Goal: Transaction & Acquisition: Purchase product/service

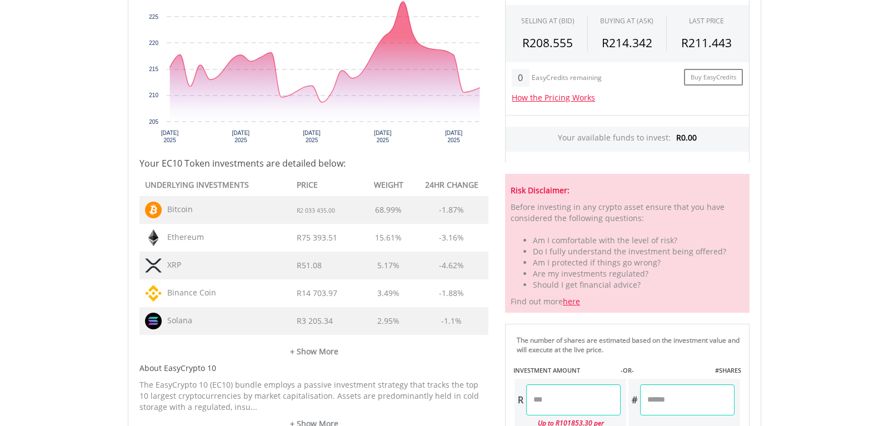
scroll to position [453, 0]
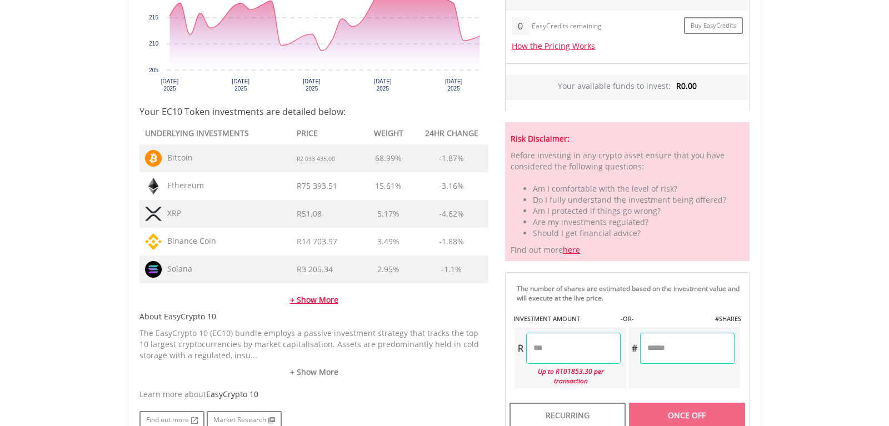
click at [320, 298] on link "+ Show More" at bounding box center [313, 294] width 349 height 22
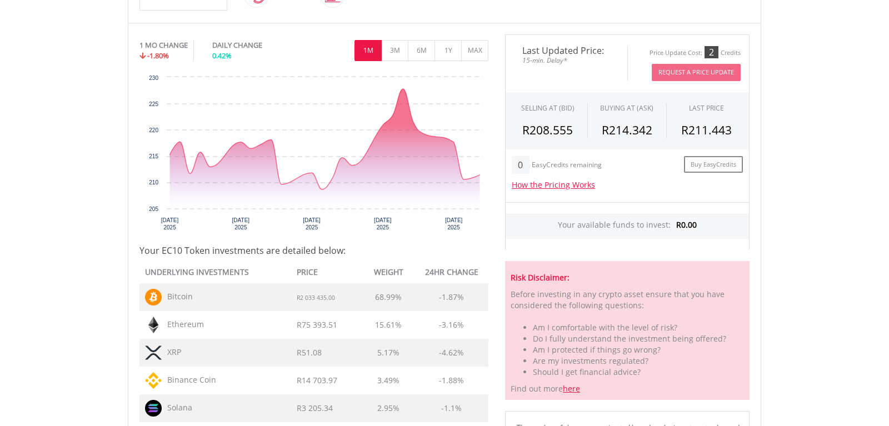
scroll to position [283, 0]
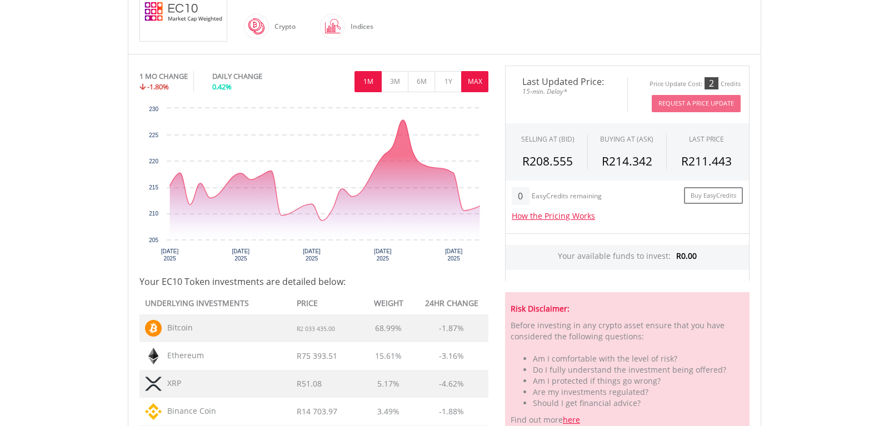
click at [469, 84] on button "MAX" at bounding box center [474, 81] width 27 height 21
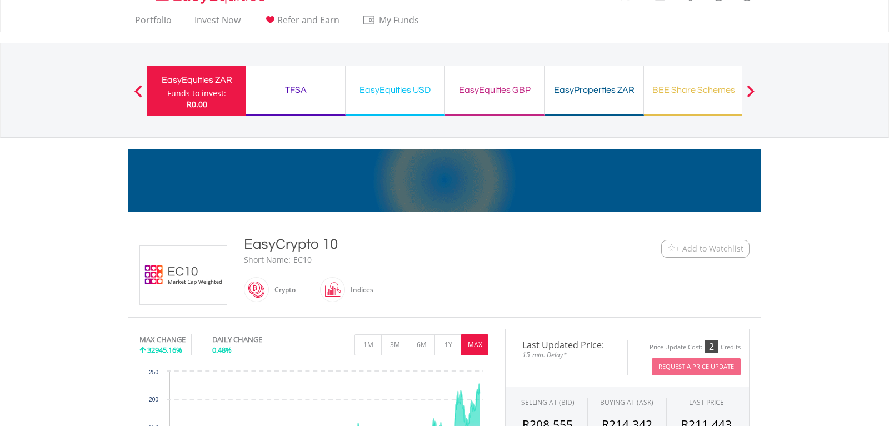
scroll to position [0, 0]
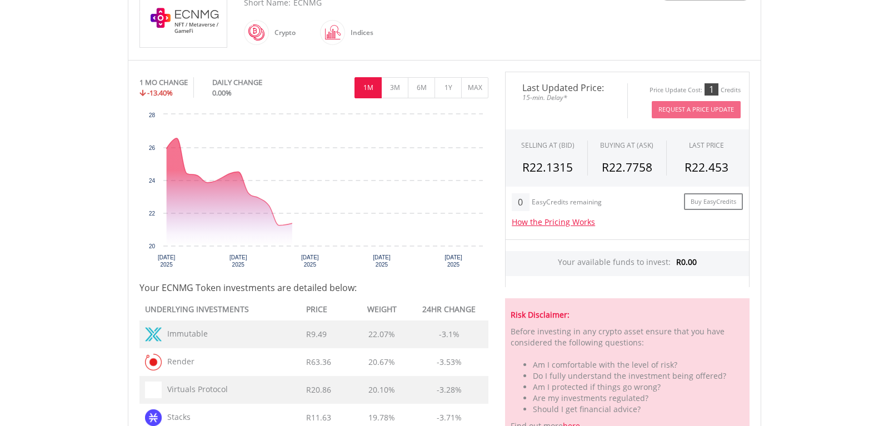
scroll to position [283, 0]
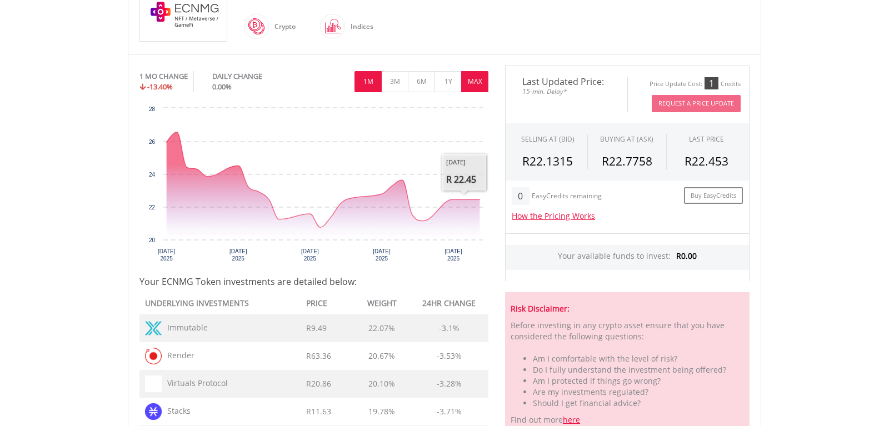
click at [473, 83] on button "MAX" at bounding box center [474, 81] width 27 height 21
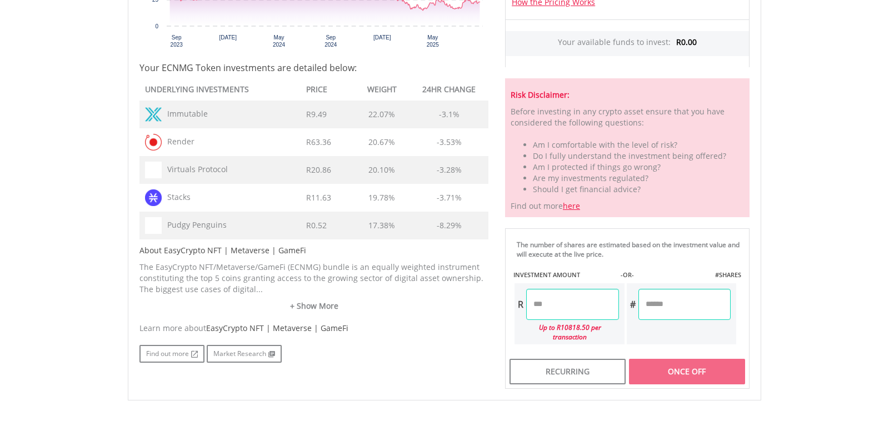
scroll to position [510, 0]
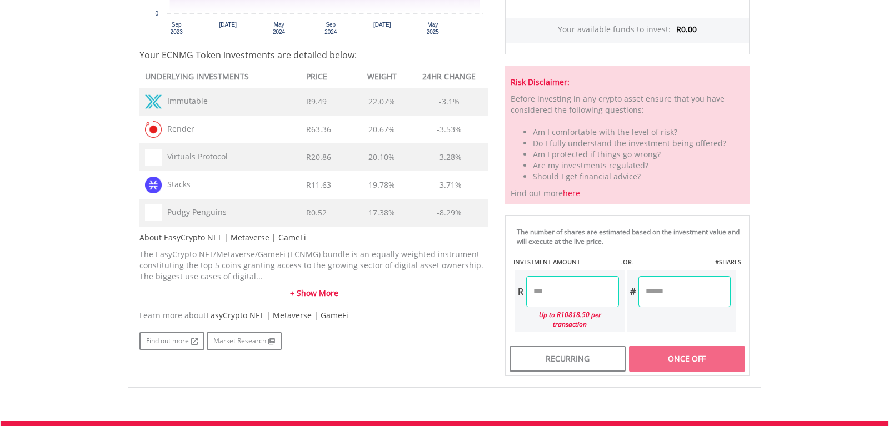
click at [319, 290] on link "+ Show More" at bounding box center [313, 293] width 349 height 11
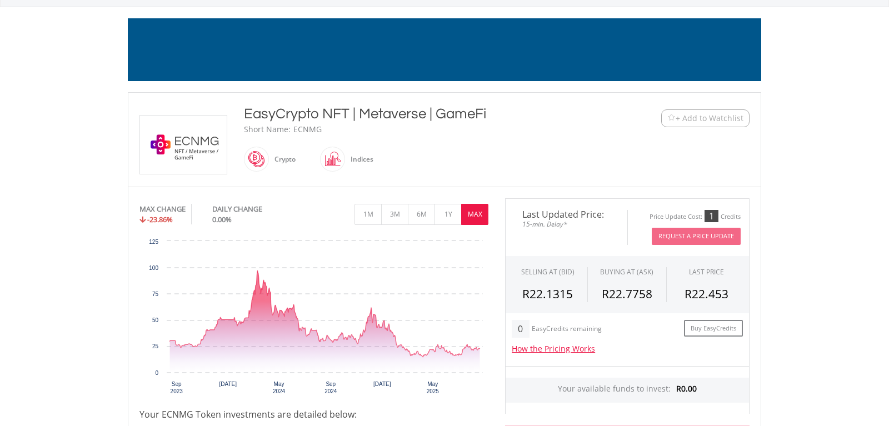
scroll to position [0, 0]
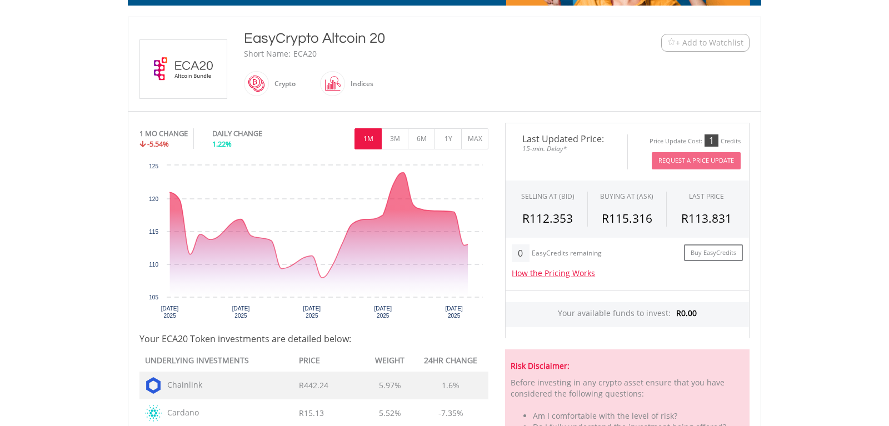
scroll to position [227, 0]
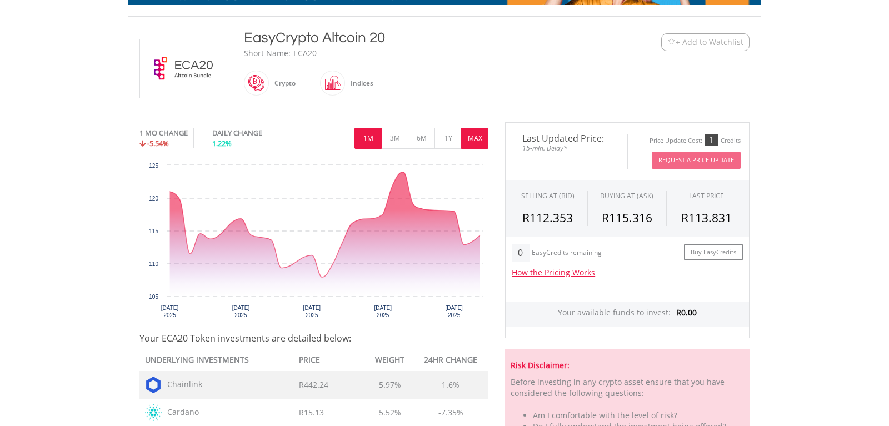
click at [478, 138] on button "MAX" at bounding box center [474, 138] width 27 height 21
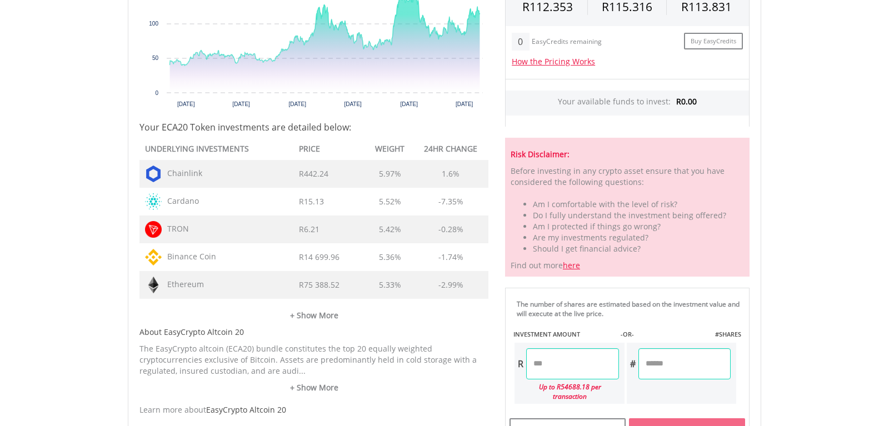
scroll to position [453, 0]
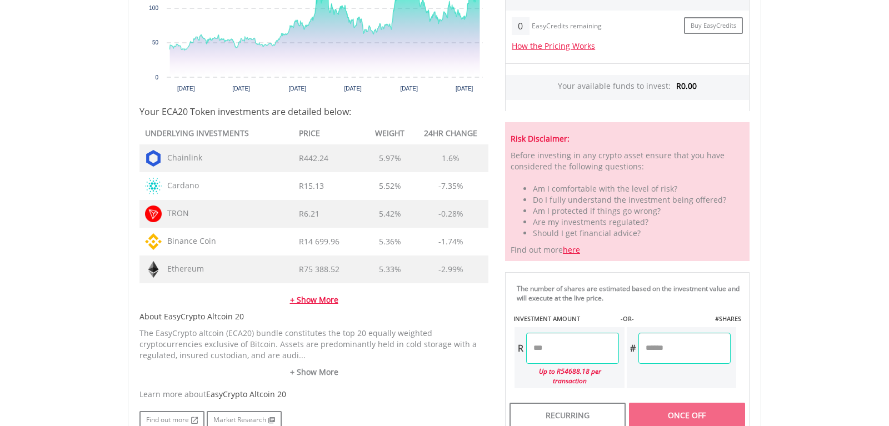
click at [312, 299] on link "+ Show More" at bounding box center [313, 294] width 349 height 22
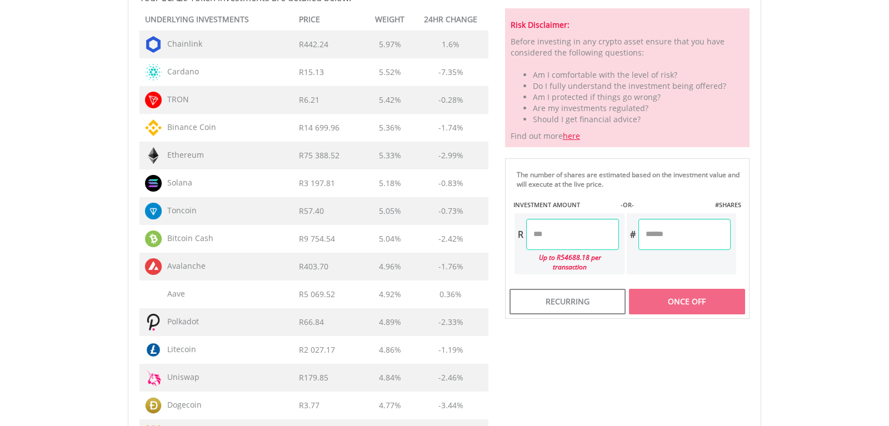
scroll to position [566, 0]
click at [564, 236] on input "number" at bounding box center [572, 234] width 92 height 31
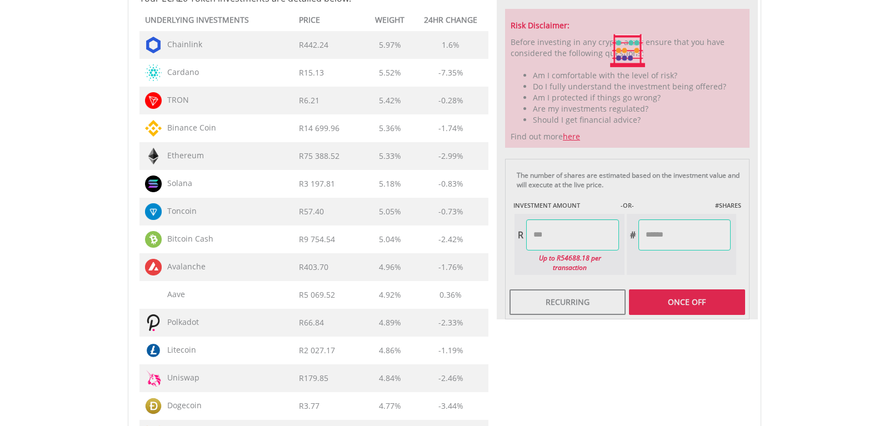
click at [687, 240] on input "number" at bounding box center [684, 234] width 92 height 31
type input "********"
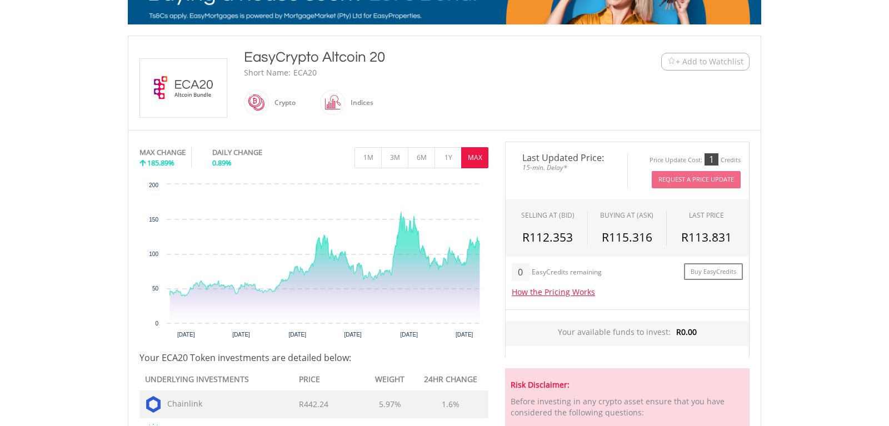
scroll to position [227, 0]
